Goal: Find specific page/section: Find specific page/section

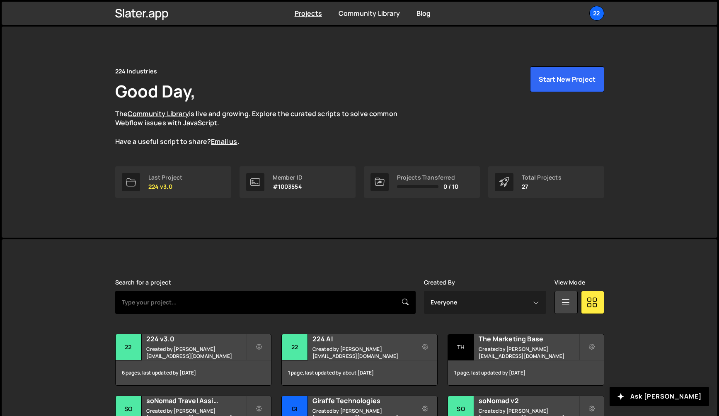
drag, startPoint x: 125, startPoint y: 290, endPoint x: 58, endPoint y: 220, distance: 97.3
click at [124, 289] on div "Search for a project" at bounding box center [265, 296] width 300 height 35
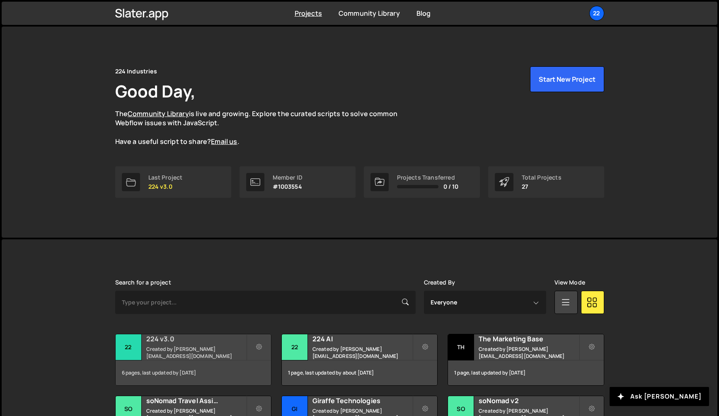
click at [206, 363] on div "6 pages, last updated by 4 days ago" at bounding box center [193, 372] width 155 height 25
click at [187, 342] on h2 "224 v3.0" at bounding box center [196, 338] width 100 height 9
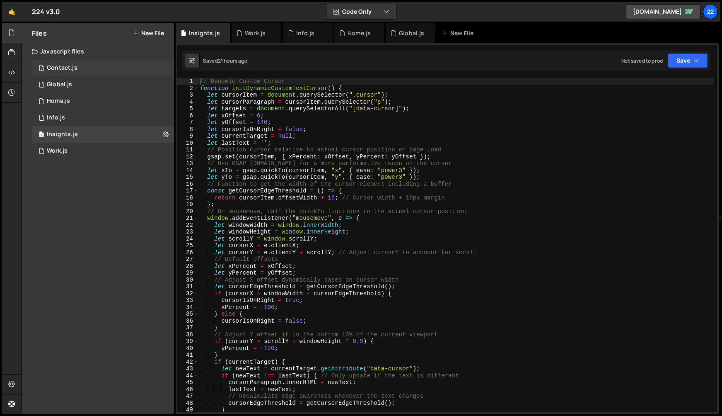
click at [54, 66] on div "Contact.js" at bounding box center [62, 67] width 31 height 7
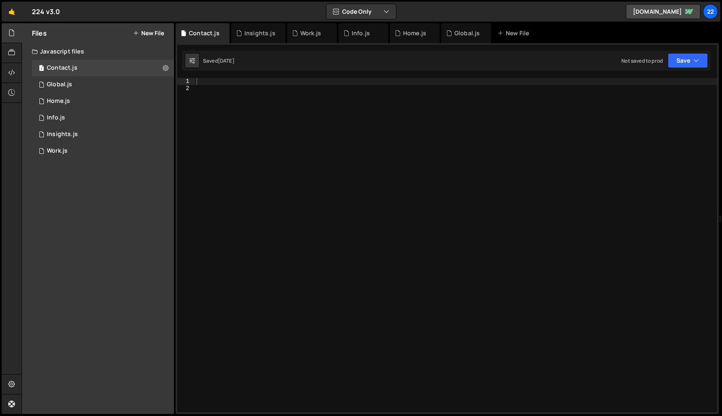
drag, startPoint x: 399, startPoint y: 204, endPoint x: 323, endPoint y: 228, distance: 80.3
click at [391, 205] on div at bounding box center [456, 252] width 523 height 348
